Goal: Navigation & Orientation: Find specific page/section

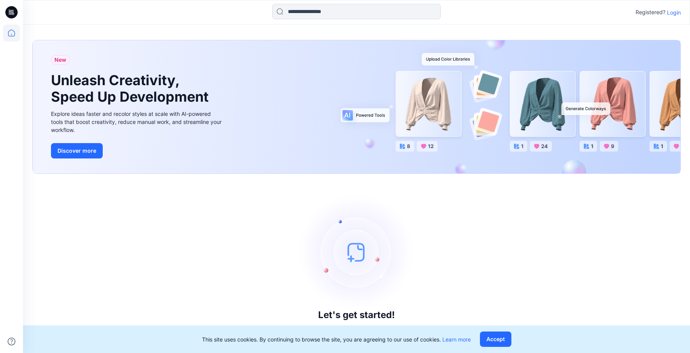
click at [677, 15] on p "Login" at bounding box center [674, 12] width 14 height 8
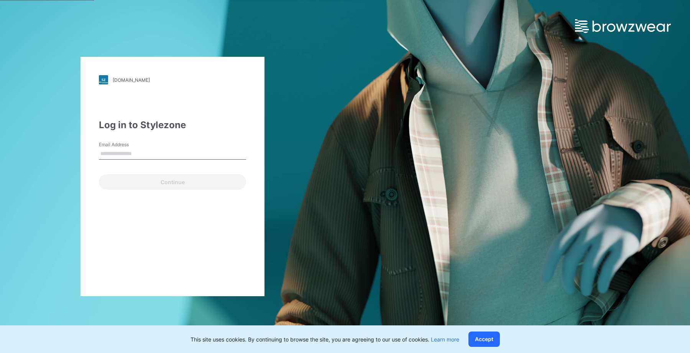
click at [142, 154] on input "Email Address" at bounding box center [172, 153] width 147 height 11
type input "**********"
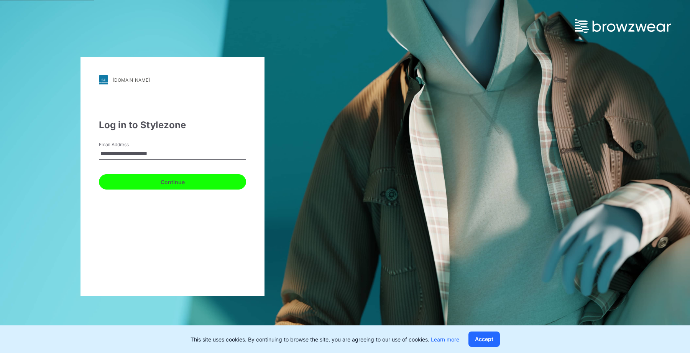
click at [147, 189] on div "**********" at bounding box center [172, 176] width 184 height 239
click at [172, 184] on button "Continue" at bounding box center [172, 181] width 147 height 15
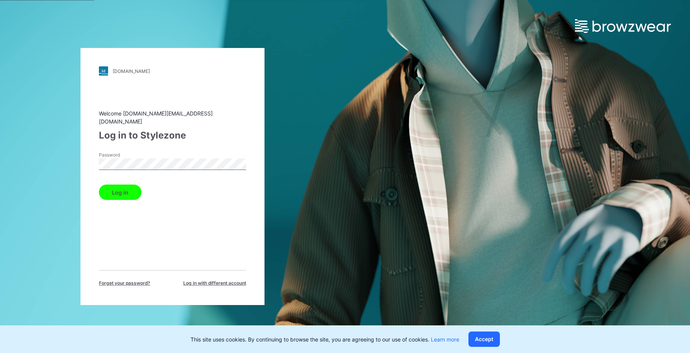
click at [104, 194] on button "Log in" at bounding box center [120, 191] width 43 height 15
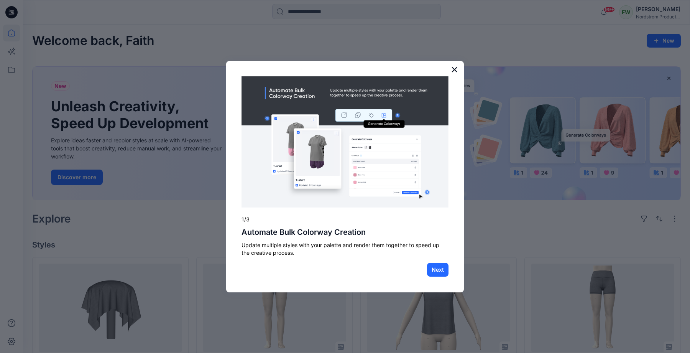
click at [452, 69] on button "×" at bounding box center [454, 69] width 7 height 12
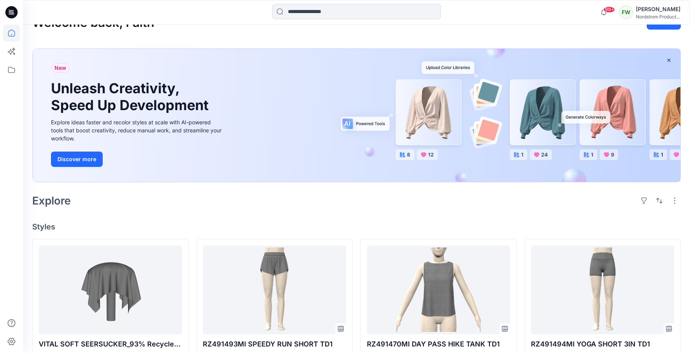
scroll to position [19, 0]
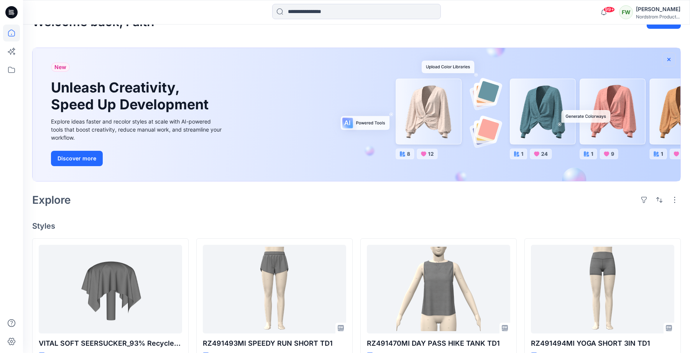
click at [669, 58] on icon "button" at bounding box center [668, 58] width 3 height 3
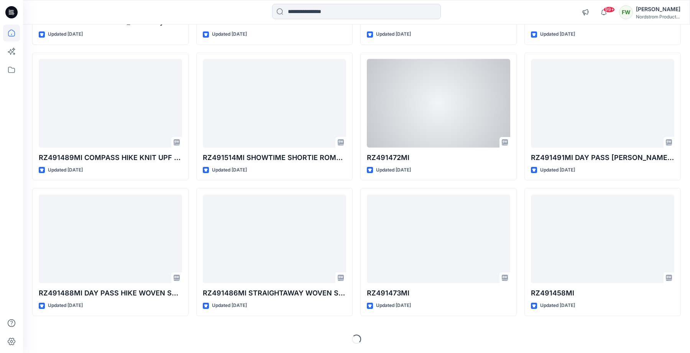
scroll to position [0, 0]
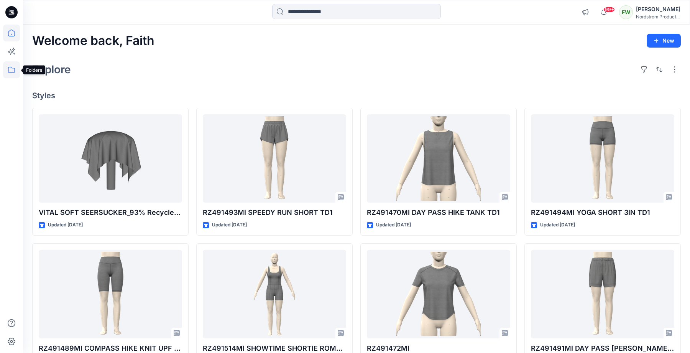
click at [13, 68] on icon at bounding box center [11, 69] width 17 height 17
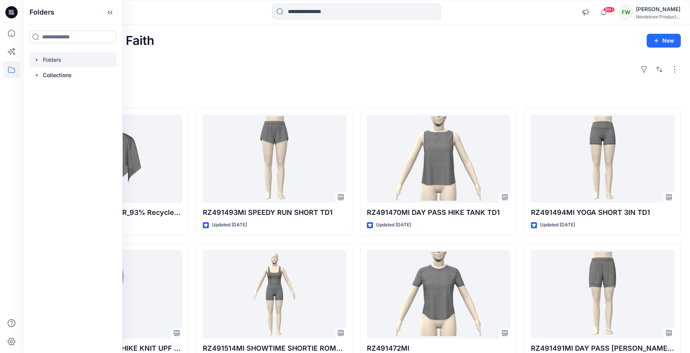
click at [49, 59] on div at bounding box center [72, 59] width 87 height 15
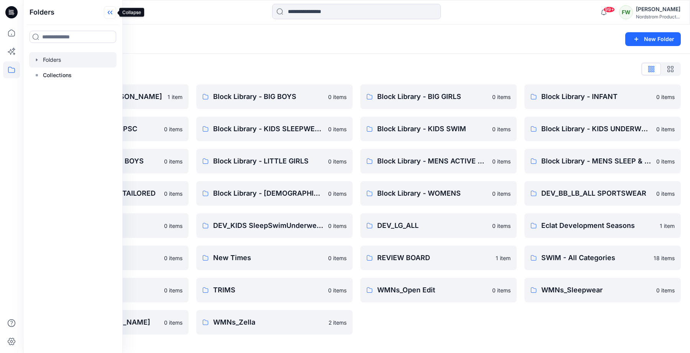
click at [114, 13] on icon at bounding box center [110, 12] width 12 height 13
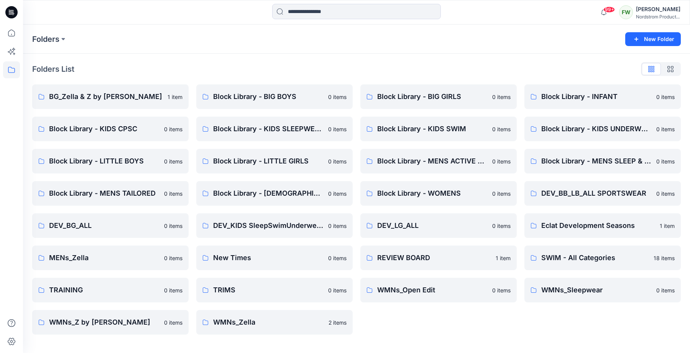
click at [272, 68] on div "Folders List" at bounding box center [356, 69] width 648 height 12
click at [258, 93] on p "Block Library - BIG BOYS" at bounding box center [273, 96] width 121 height 11
click at [141, 95] on p "BG_Zella & Z by [PERSON_NAME]" at bounding box center [106, 96] width 114 height 11
click at [332, 67] on div "Folders List" at bounding box center [356, 69] width 648 height 12
click at [449, 70] on div "Folders List" at bounding box center [356, 69] width 648 height 12
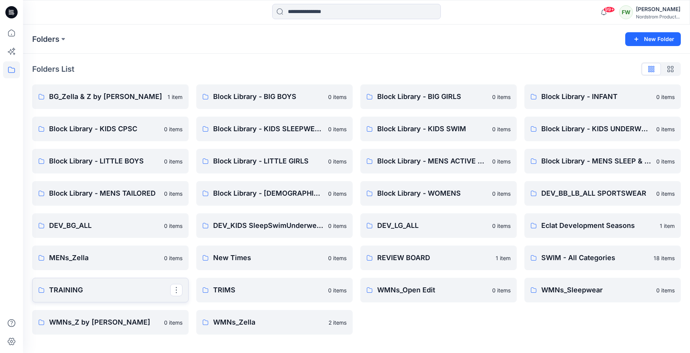
click at [123, 291] on p "TRAINING" at bounding box center [109, 289] width 121 height 11
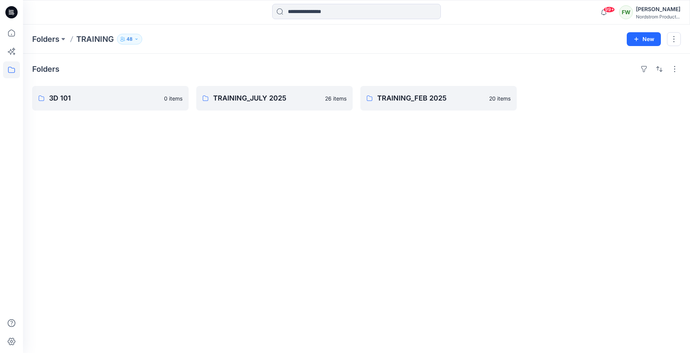
click at [99, 34] on p "TRAINING" at bounding box center [95, 39] width 38 height 11
click at [46, 66] on h4 "Folders" at bounding box center [45, 68] width 27 height 9
click at [51, 44] on p "Folders" at bounding box center [45, 39] width 27 height 11
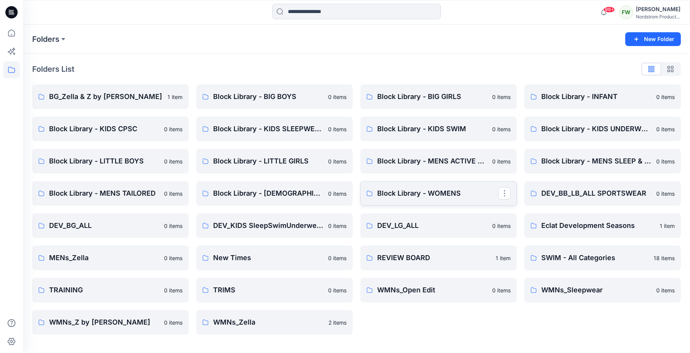
click at [428, 194] on p "Block Library - WOMENS" at bounding box center [437, 193] width 121 height 11
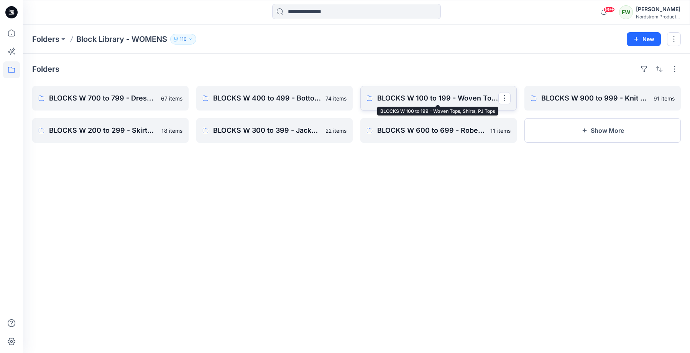
click at [428, 99] on p "BLOCKS W 100 to 199 - Woven Tops, Shirts, PJ Tops" at bounding box center [437, 98] width 121 height 11
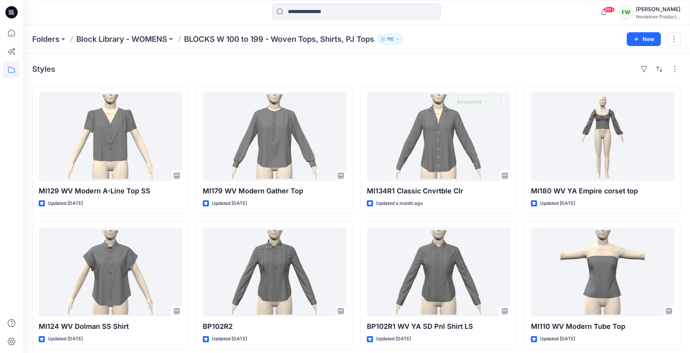
click at [447, 65] on div "Styles" at bounding box center [356, 69] width 648 height 12
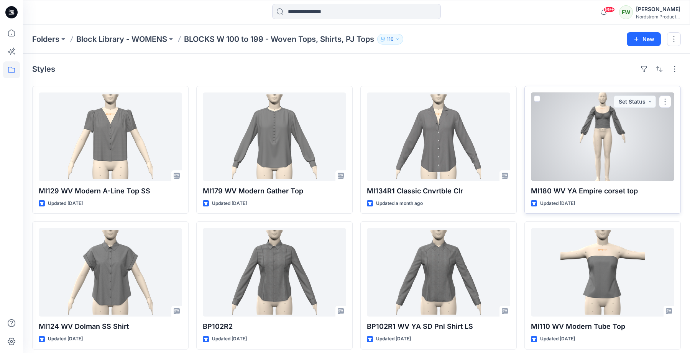
click at [629, 163] on div at bounding box center [602, 136] width 143 height 89
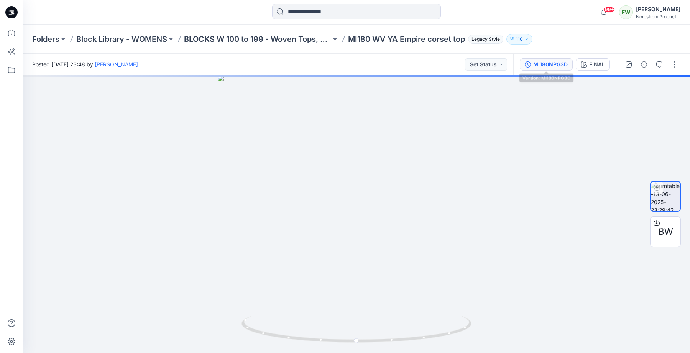
click at [551, 64] on div "MI180NPG3D" at bounding box center [550, 64] width 34 height 8
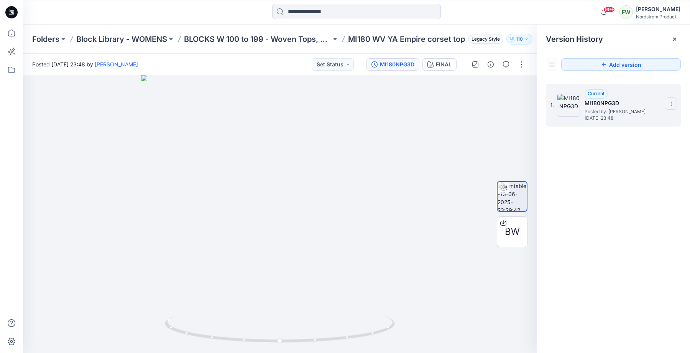
click at [673, 103] on icon at bounding box center [671, 104] width 6 height 6
click at [631, 200] on div "1. Current MI180NPG3D Posted by: [PERSON_NAME] [DATE] 23:48 Duplicate Version R…" at bounding box center [612, 219] width 153 height 289
click at [675, 38] on g at bounding box center [674, 39] width 3 height 3
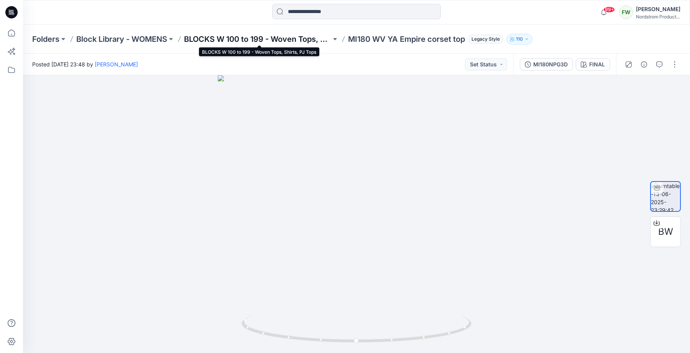
click at [266, 36] on p "BLOCKS W 100 to 199 - Woven Tops, Shirts, PJ Tops" at bounding box center [257, 39] width 147 height 11
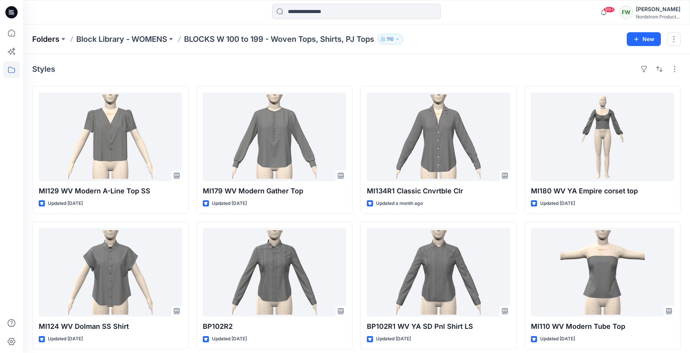
click at [51, 39] on p "Folders" at bounding box center [45, 39] width 27 height 11
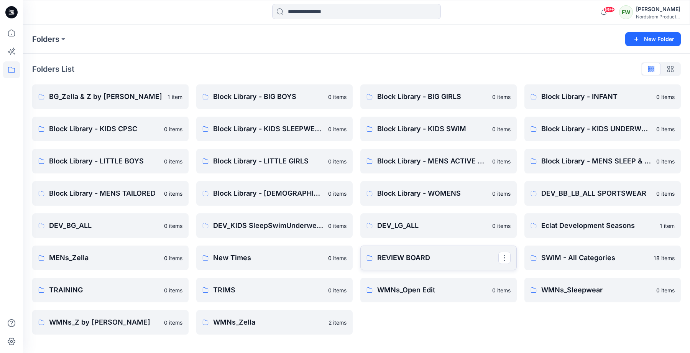
click at [413, 255] on p "REVIEW BOARD" at bounding box center [437, 257] width 121 height 11
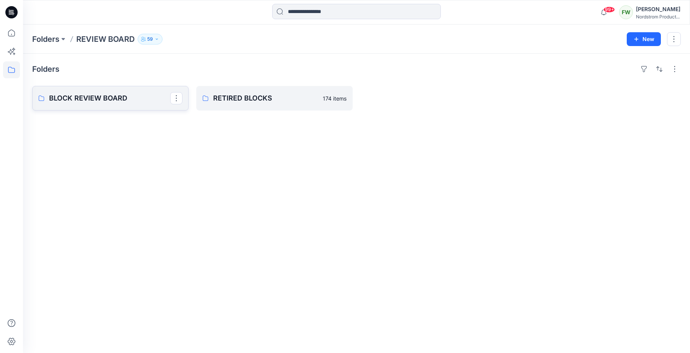
click at [85, 99] on p "BLOCK REVIEW BOARD" at bounding box center [109, 98] width 121 height 11
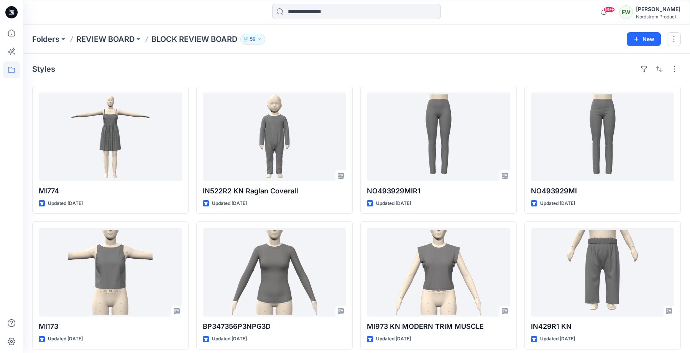
click at [360, 44] on div "Folders REVIEW BOARD BLOCK REVIEW BOARD 59 New" at bounding box center [356, 39] width 667 height 29
click at [53, 40] on p "Folders" at bounding box center [45, 39] width 27 height 11
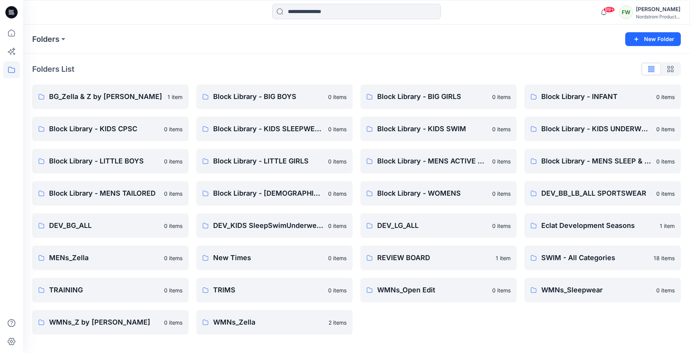
click at [500, 64] on div "Folders List" at bounding box center [356, 69] width 648 height 12
